Goal: Find contact information: Find contact information

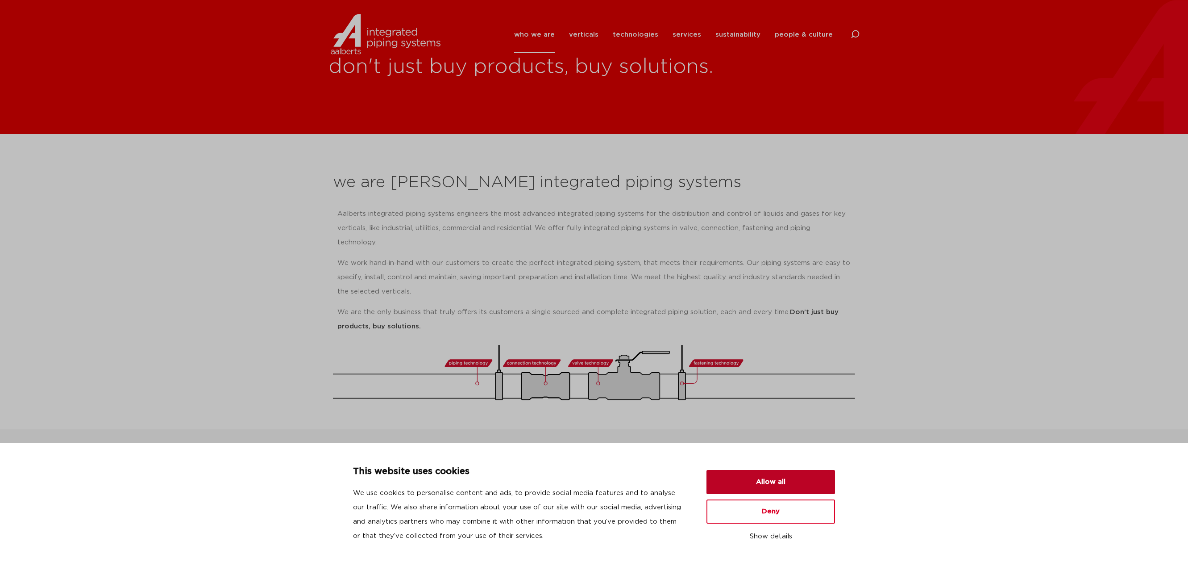
click at [777, 474] on button "Allow all" at bounding box center [771, 482] width 129 height 24
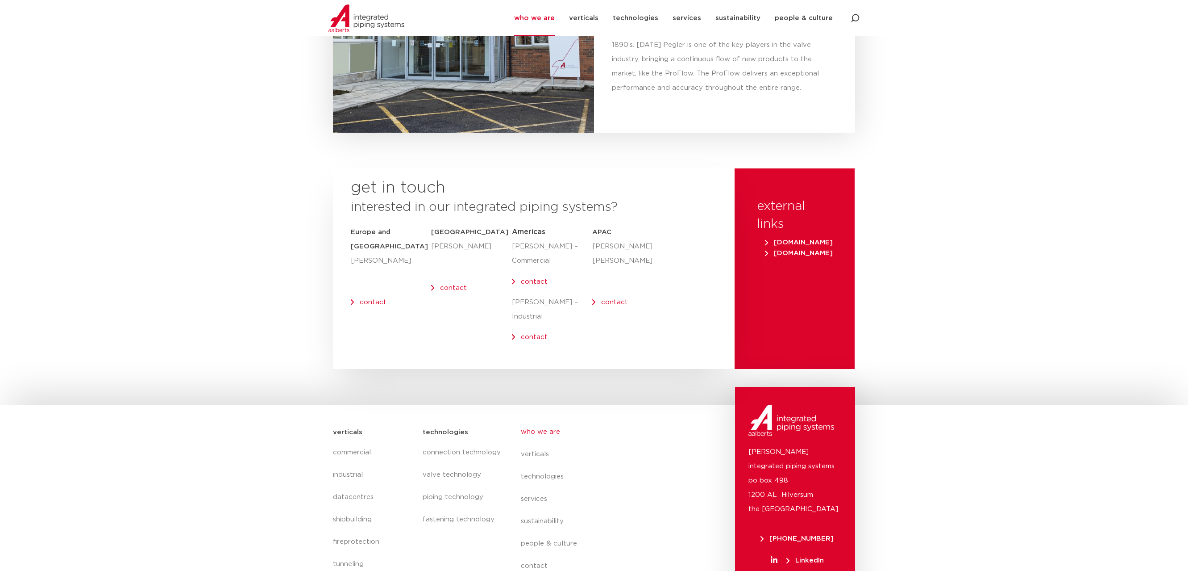
scroll to position [3513, 0]
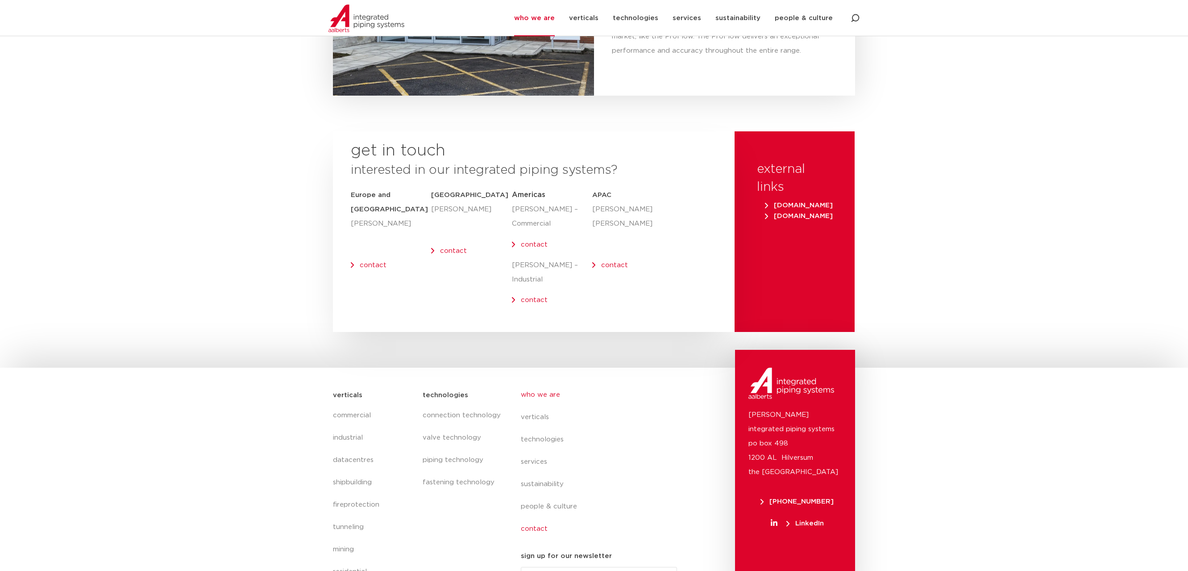
click at [532, 517] on link "contact" at bounding box center [602, 528] width 163 height 22
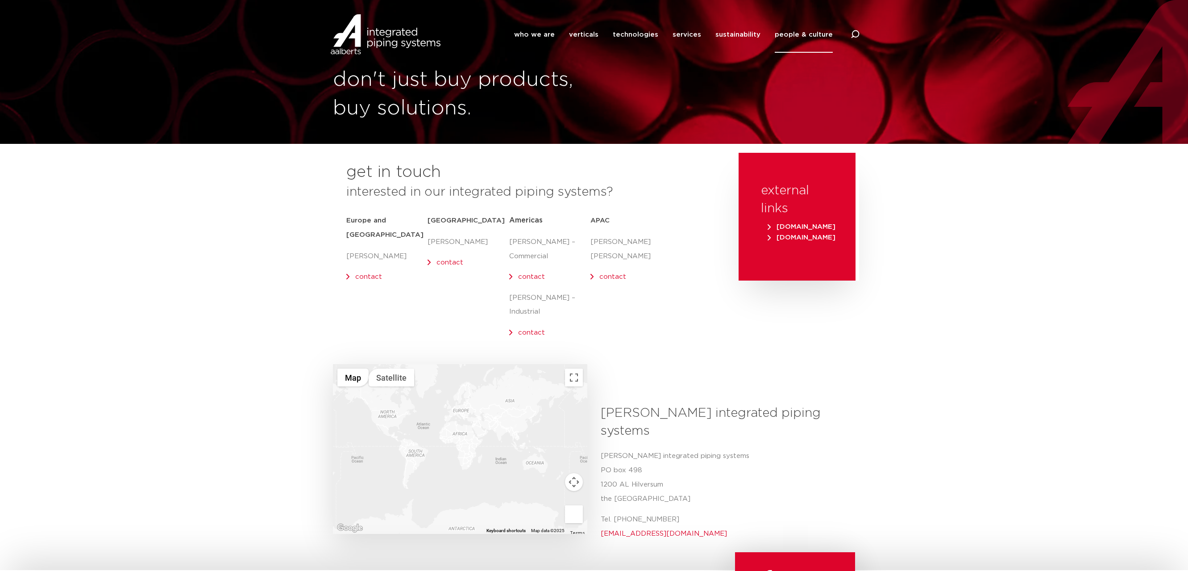
click at [533, 329] on link "contact" at bounding box center [531, 332] width 27 height 7
